Goal: Task Accomplishment & Management: Manage account settings

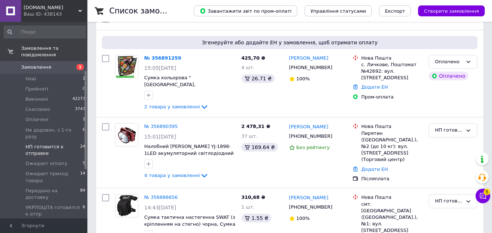
scroll to position [97, 0]
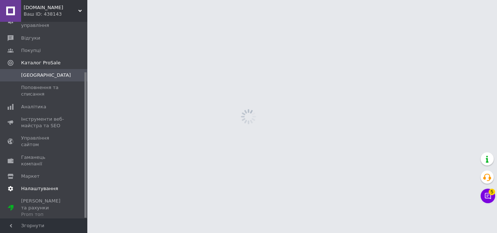
scroll to position [68, 0]
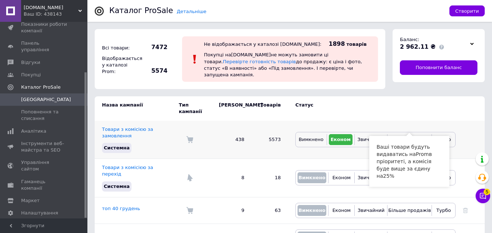
click at [401, 137] on span "Більше продажів" at bounding box center [409, 139] width 43 height 5
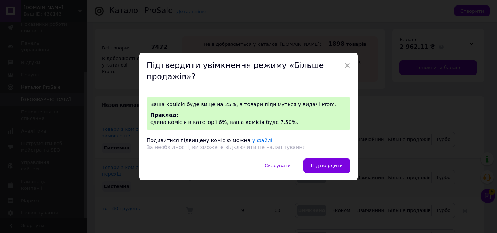
click at [325, 165] on span "Підтвердити" at bounding box center [327, 165] width 32 height 5
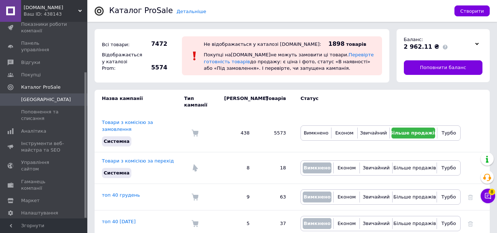
click at [62, 12] on div "Ваш ID: 438143" at bounding box center [56, 14] width 64 height 7
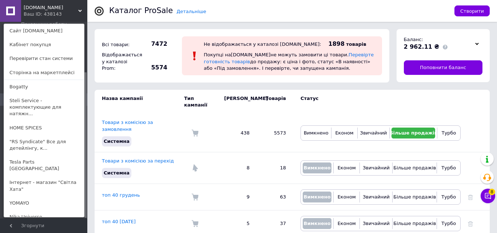
scroll to position [402, 0]
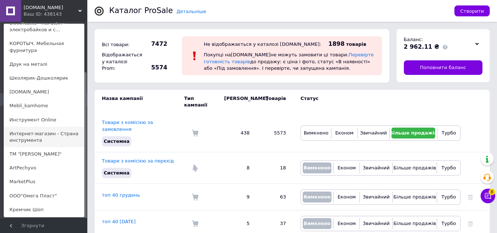
click at [33, 127] on link "Интернет-магазин - Страна инструмента" at bounding box center [44, 137] width 80 height 20
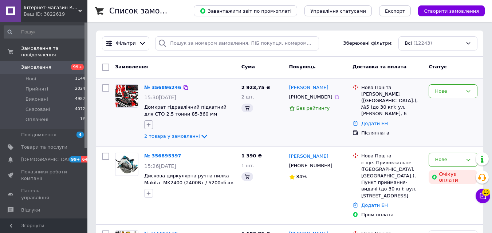
click at [146, 126] on icon "button" at bounding box center [149, 125] width 6 height 6
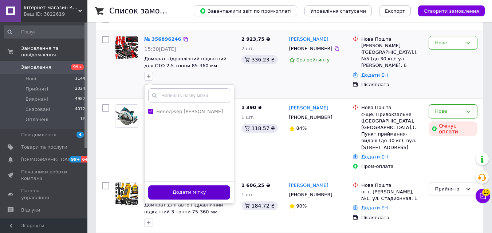
click at [194, 193] on button "Додати мітку" at bounding box center [189, 193] width 82 height 14
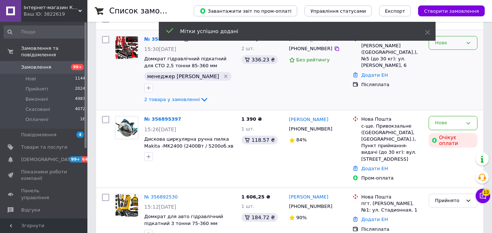
click at [454, 43] on div "Нове" at bounding box center [449, 43] width 28 height 8
click at [454, 58] on li "Прийнято" at bounding box center [453, 57] width 48 height 13
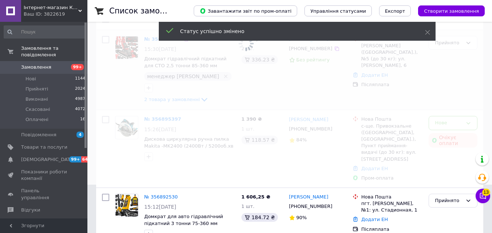
scroll to position [0, 0]
